Goal: Navigation & Orientation: Find specific page/section

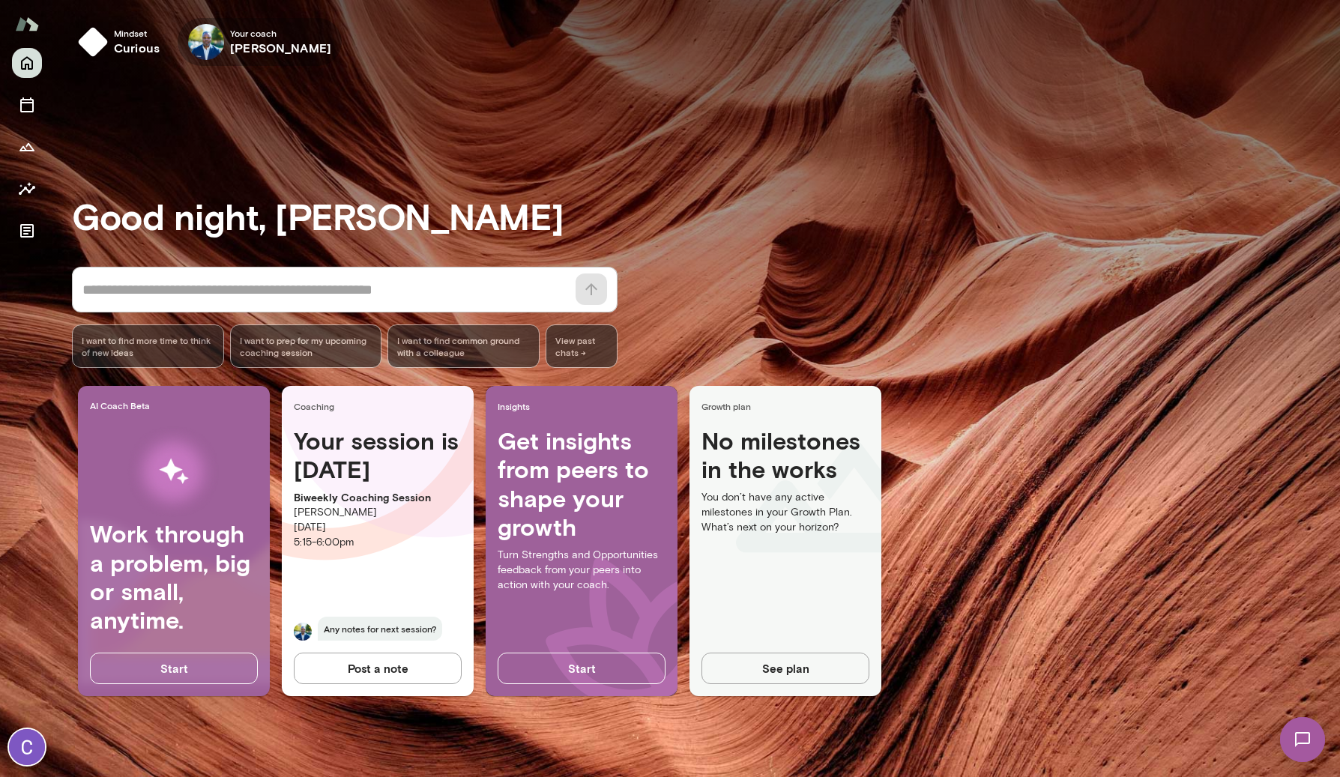
click at [251, 47] on h6 "[PERSON_NAME]" at bounding box center [280, 48] width 101 height 18
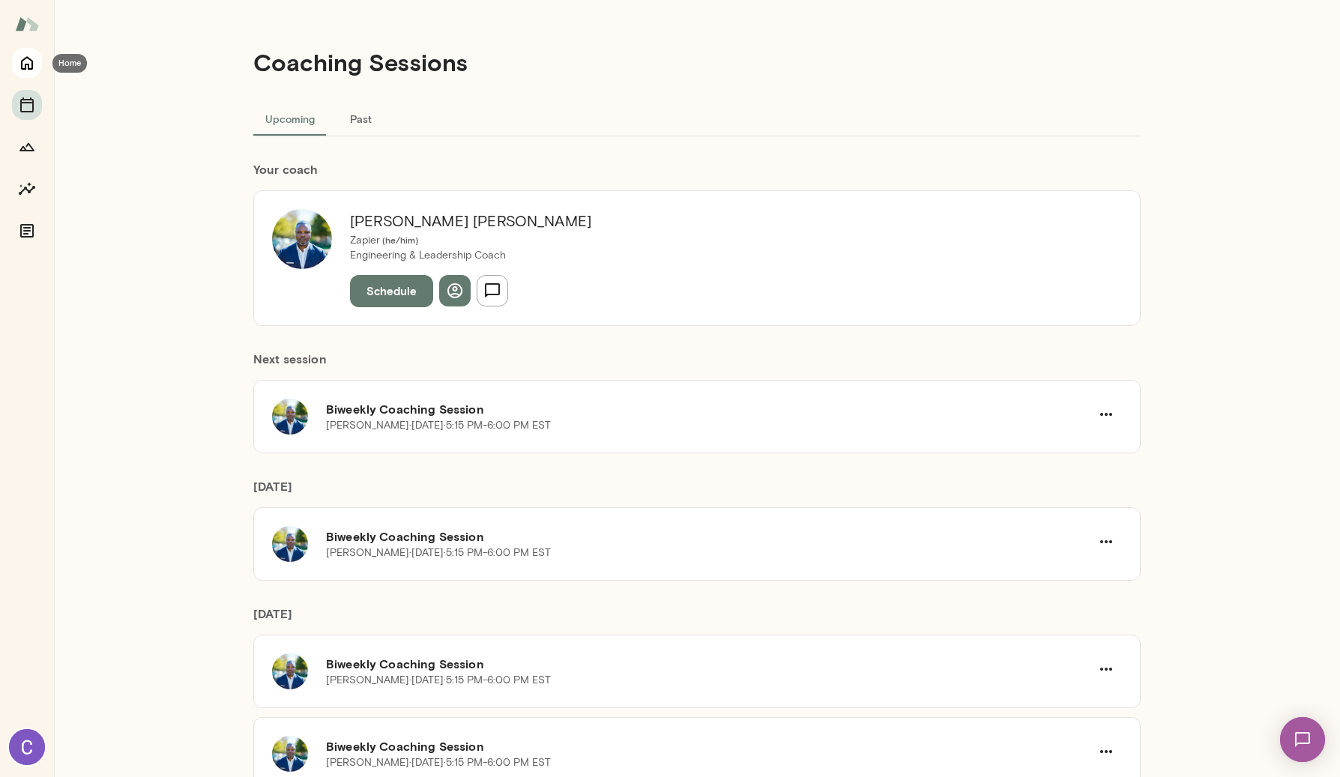
click at [37, 70] on button "Home" at bounding box center [27, 63] width 30 height 30
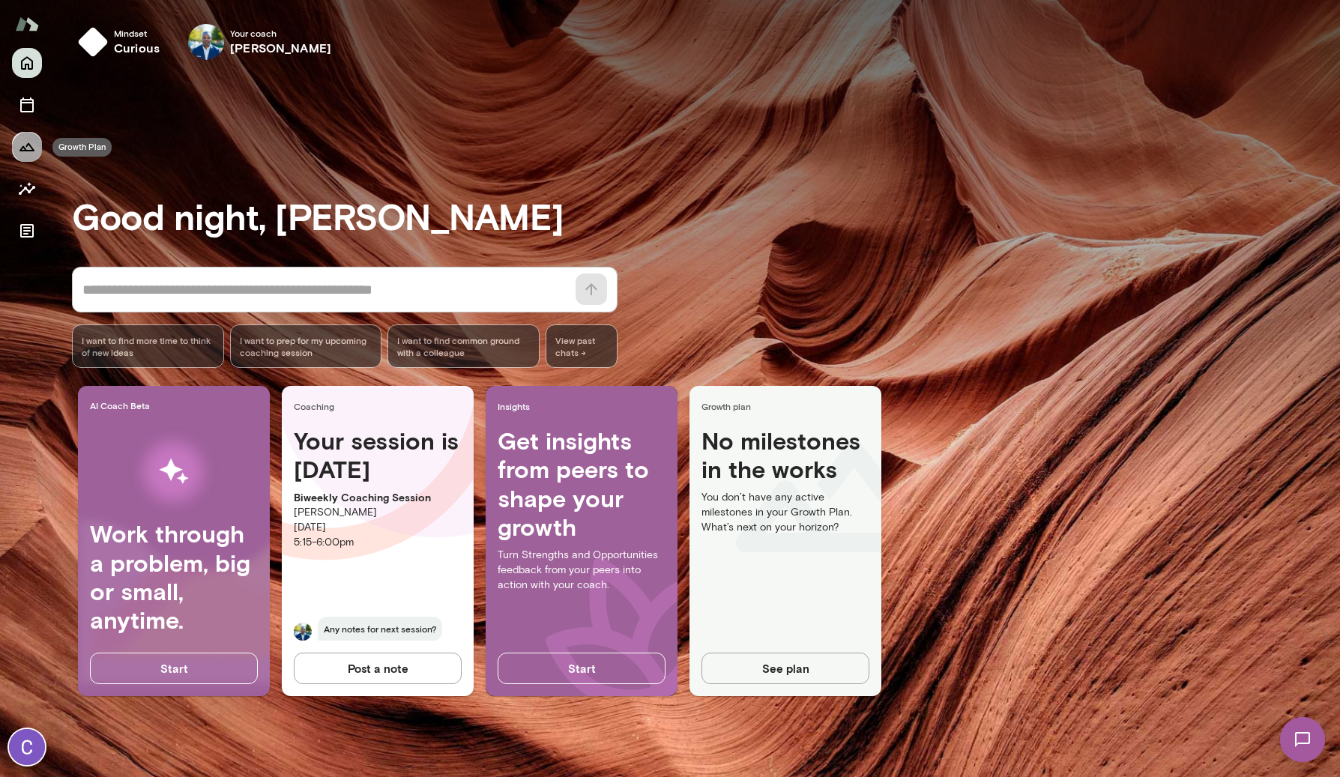
click at [23, 140] on icon "Growth Plan" at bounding box center [27, 147] width 18 height 18
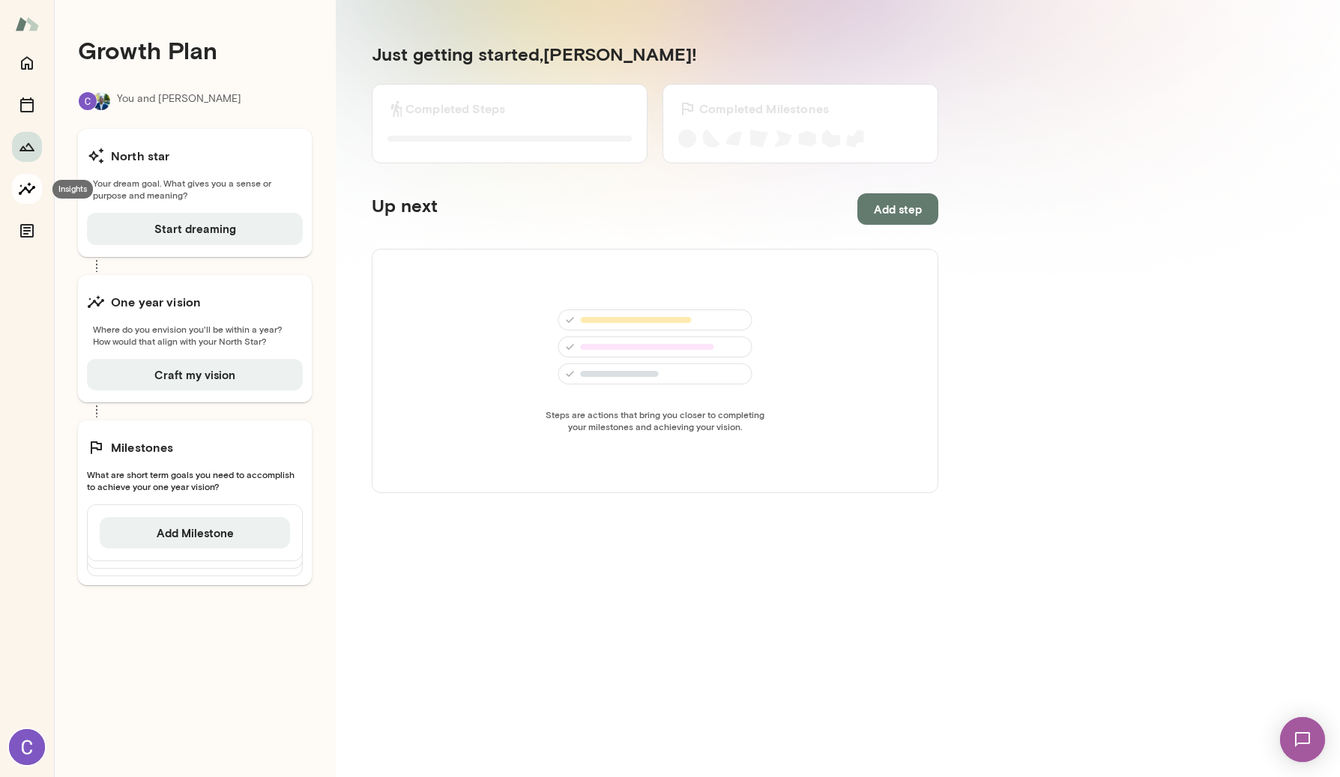
click at [26, 186] on icon "Insights" at bounding box center [27, 189] width 18 height 18
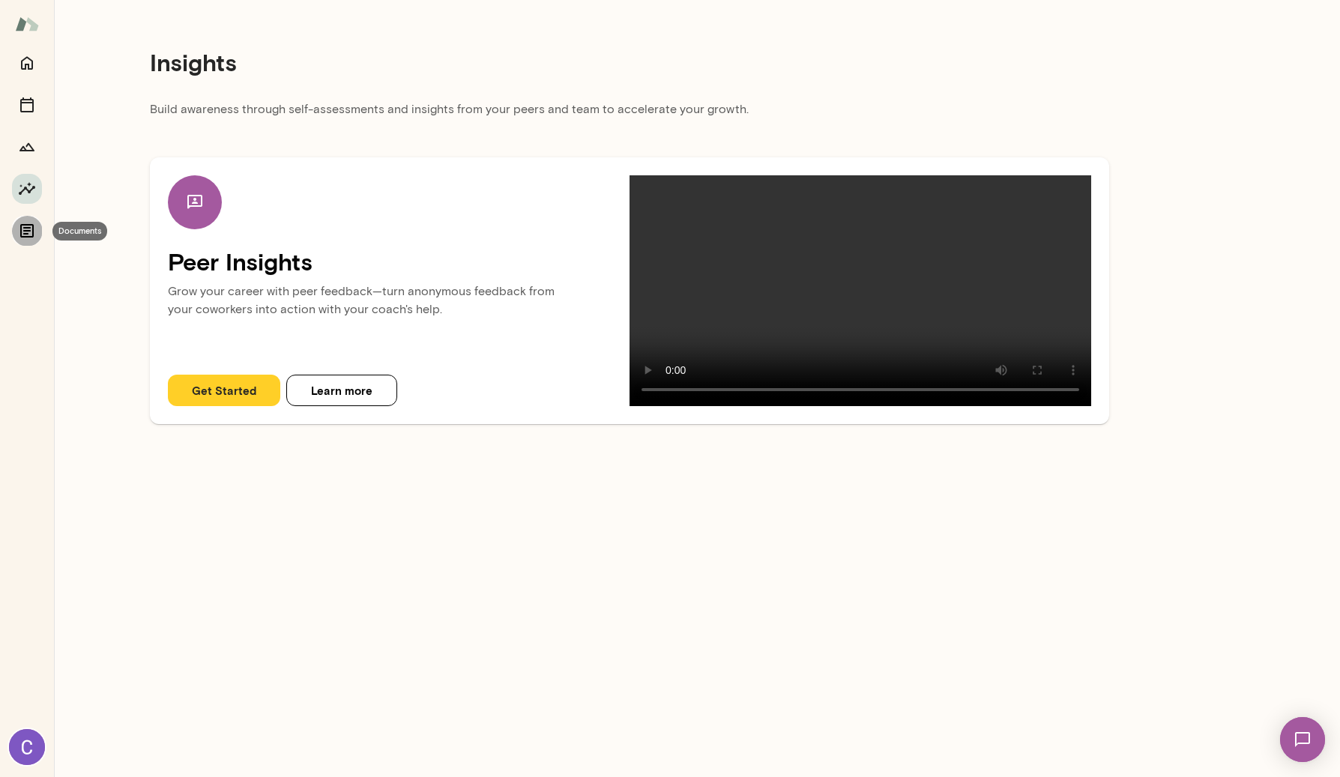
click at [28, 235] on icon "Documents" at bounding box center [27, 231] width 18 height 18
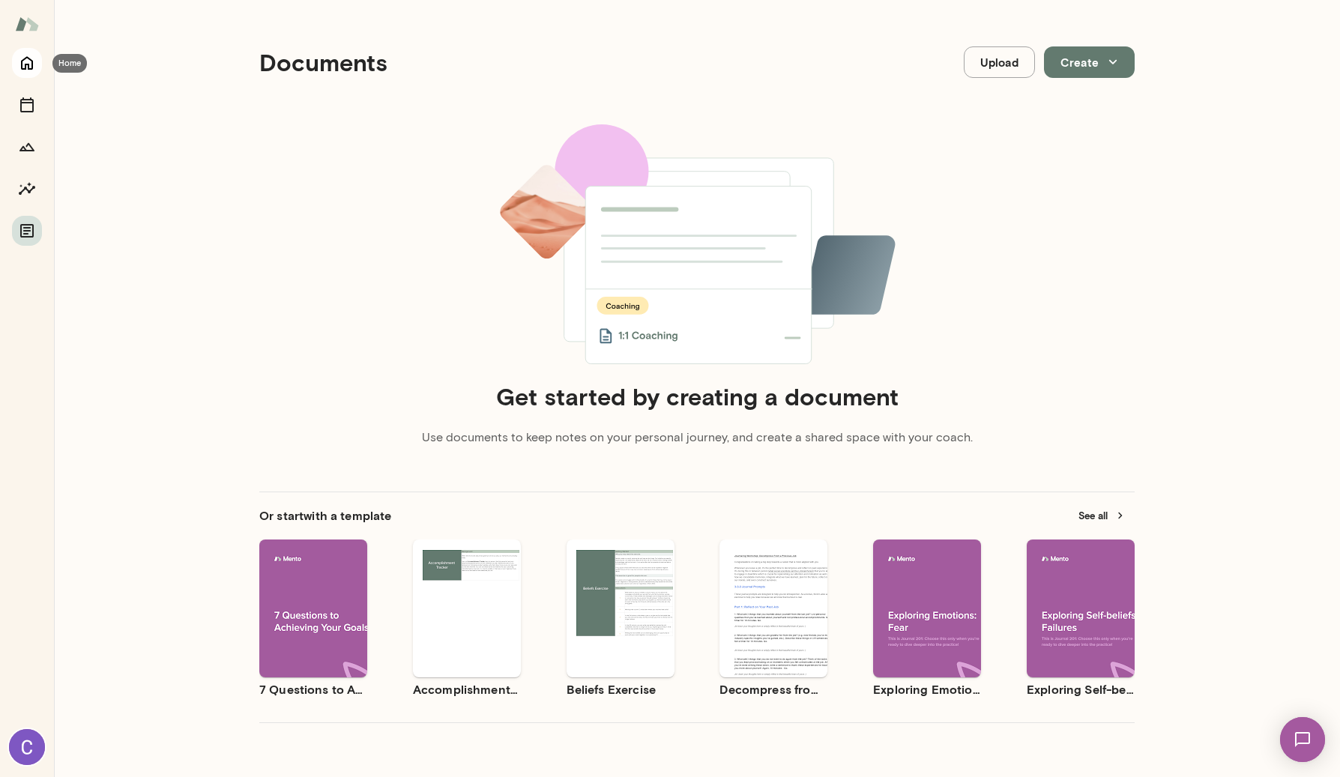
click at [20, 66] on icon "Home" at bounding box center [27, 63] width 18 height 18
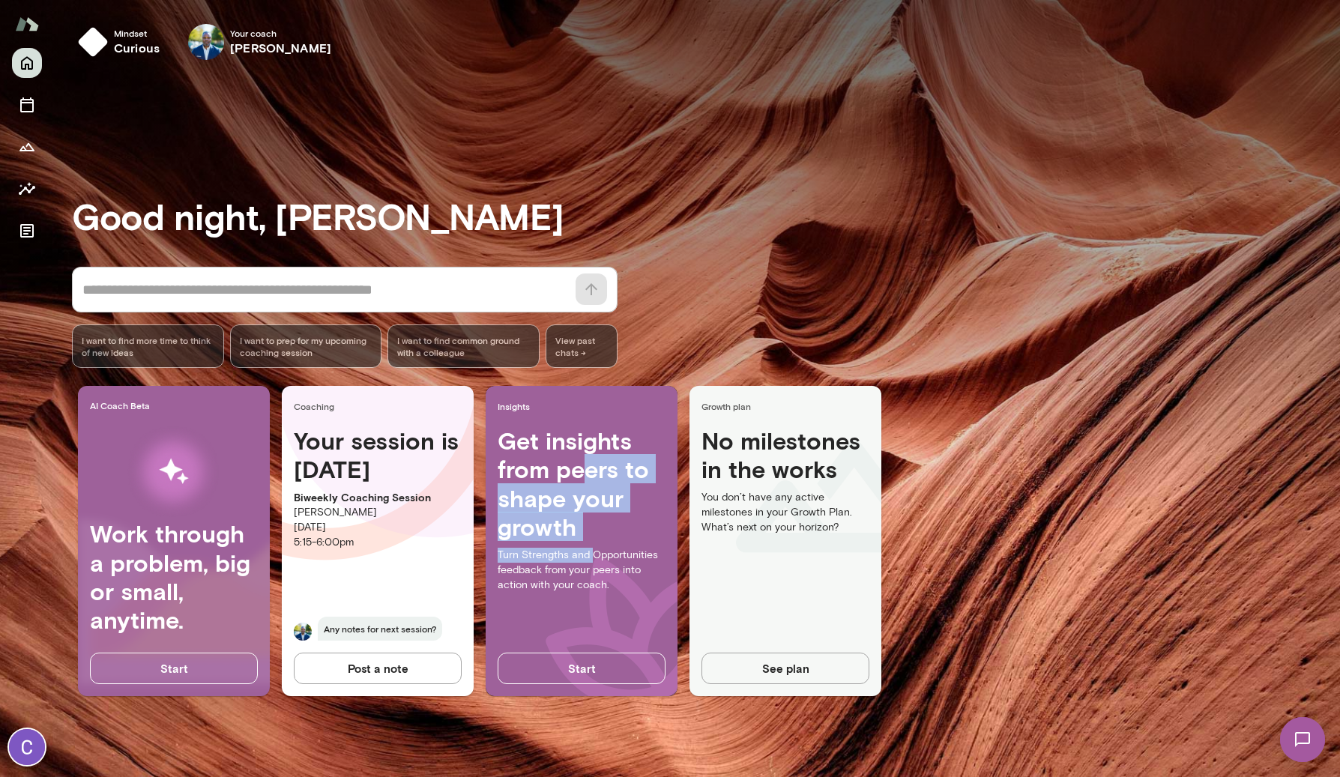
drag, startPoint x: 589, startPoint y: 466, endPoint x: 593, endPoint y: 562, distance: 96.0
click at [593, 562] on div "Get insights from peers to shape your growth Turn Strengths and Opportunities f…" at bounding box center [582, 542] width 192 height 232
click at [614, 566] on p "Turn Strengths and Opportunities feedback from your peers into action with your…" at bounding box center [582, 570] width 168 height 45
